Goal: Find specific page/section: Find specific page/section

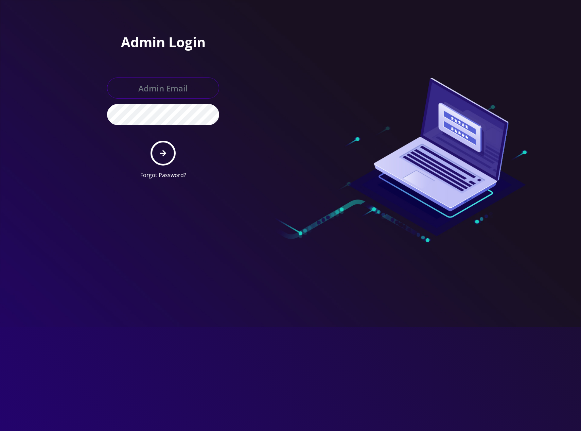
click at [146, 89] on input "text" at bounding box center [163, 88] width 112 height 21
click at [153, 97] on input "text" at bounding box center [163, 88] width 112 height 21
paste input "raffimannarelli@gmail.com"
type input "raffimannarelli@gmail.com"
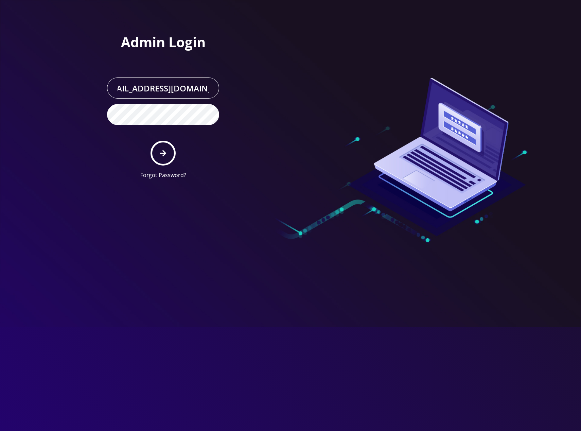
scroll to position [0, 0]
click at [160, 151] on icon "submit" at bounding box center [163, 153] width 6 height 7
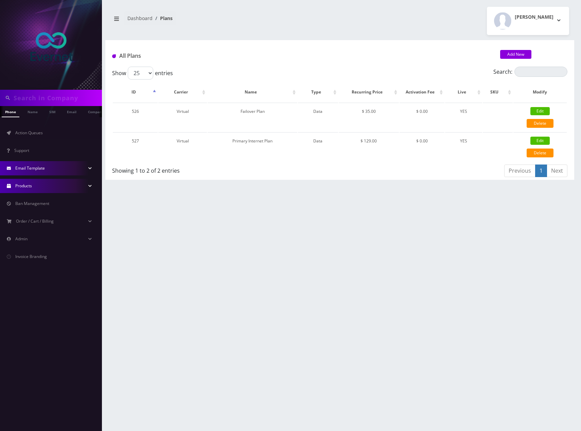
click at [45, 168] on link "Email Template" at bounding box center [51, 168] width 102 height 14
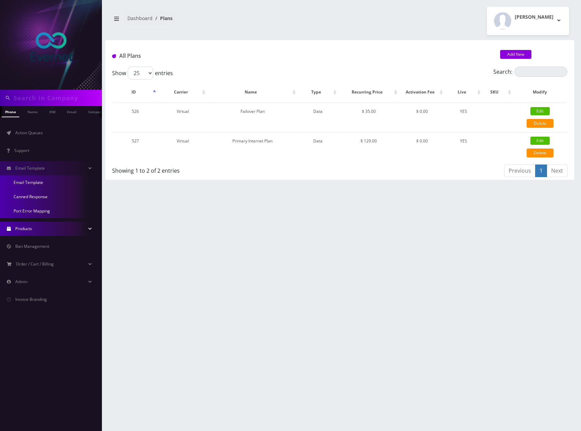
click at [41, 229] on link "Products" at bounding box center [51, 229] width 102 height 14
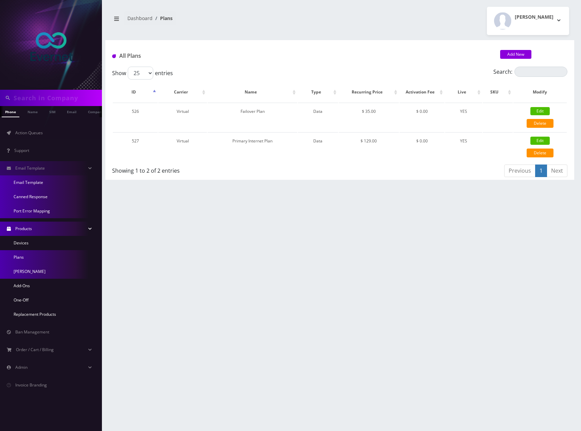
click at [42, 267] on link "[PERSON_NAME]" at bounding box center [51, 272] width 102 height 14
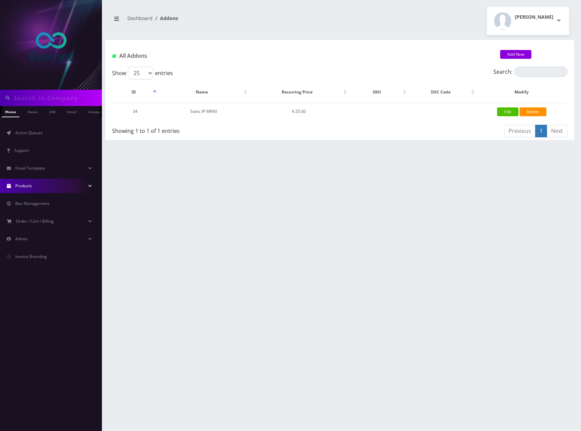
click at [68, 186] on link "Products" at bounding box center [51, 186] width 102 height 14
